Goal: Information Seeking & Learning: Learn about a topic

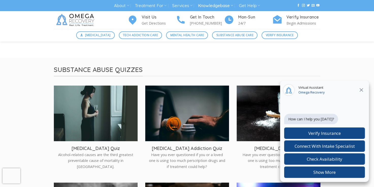
scroll to position [777, 0]
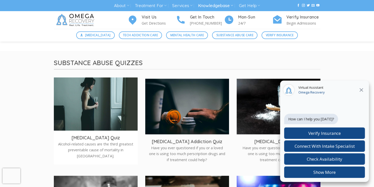
click at [93, 127] on img at bounding box center [96, 105] width 84 height 56
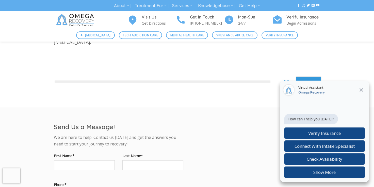
scroll to position [170, 0]
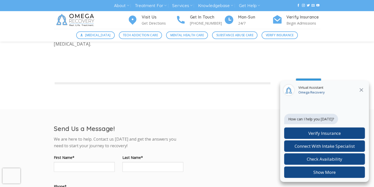
drag, startPoint x: 370, startPoint y: 65, endPoint x: 370, endPoint y: 62, distance: 3.3
click at [370, 62] on div "Alcohol Addiction Quiz Fill out the quiz below to get an estimate of the likeli…" at bounding box center [187, 56] width 374 height 91
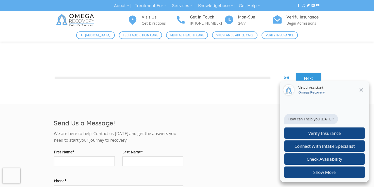
scroll to position [182, 0]
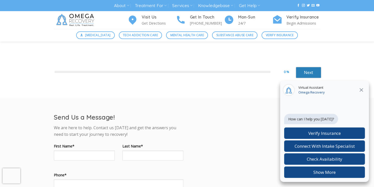
click at [307, 73] on link "Next" at bounding box center [308, 72] width 25 height 11
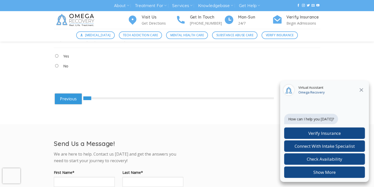
scroll to position [198, 0]
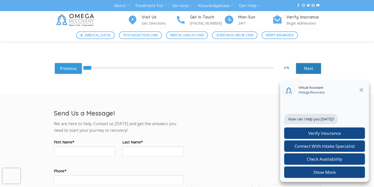
click at [314, 68] on link "Next" at bounding box center [308, 68] width 25 height 11
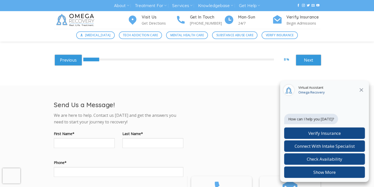
scroll to position [207, 0]
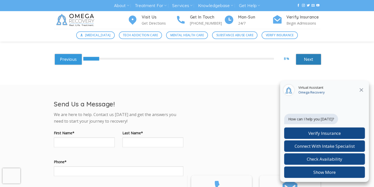
click at [306, 58] on link "Next" at bounding box center [308, 59] width 25 height 11
click at [360, 91] on icon "Close" at bounding box center [361, 90] width 4 height 4
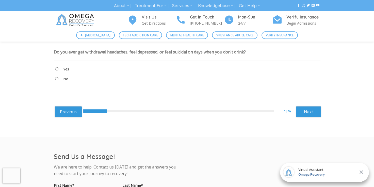
scroll to position [147, 0]
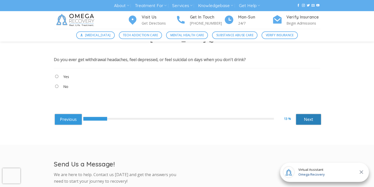
click at [306, 119] on link "Next" at bounding box center [308, 119] width 25 height 11
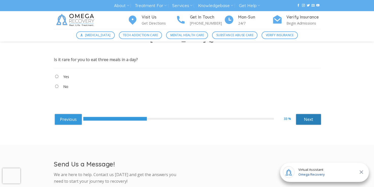
click at [306, 119] on link "Next" at bounding box center [308, 119] width 25 height 11
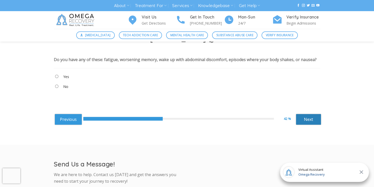
click at [306, 119] on link "Next" at bounding box center [308, 119] width 25 height 11
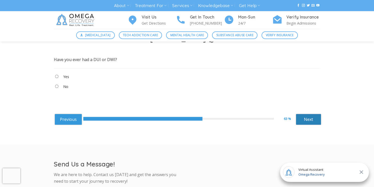
click at [306, 119] on link "Next" at bounding box center [308, 119] width 25 height 11
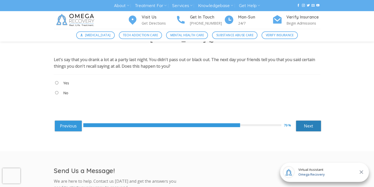
click at [306, 125] on link "Next" at bounding box center [308, 125] width 25 height 11
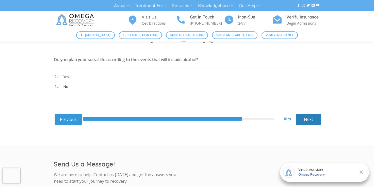
click at [308, 120] on link "Next" at bounding box center [308, 119] width 25 height 11
click at [308, 119] on link "Next" at bounding box center [308, 119] width 25 height 11
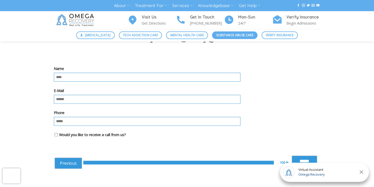
click at [236, 35] on span "Substance Abuse Care" at bounding box center [234, 35] width 37 height 5
